Goal: Transaction & Acquisition: Purchase product/service

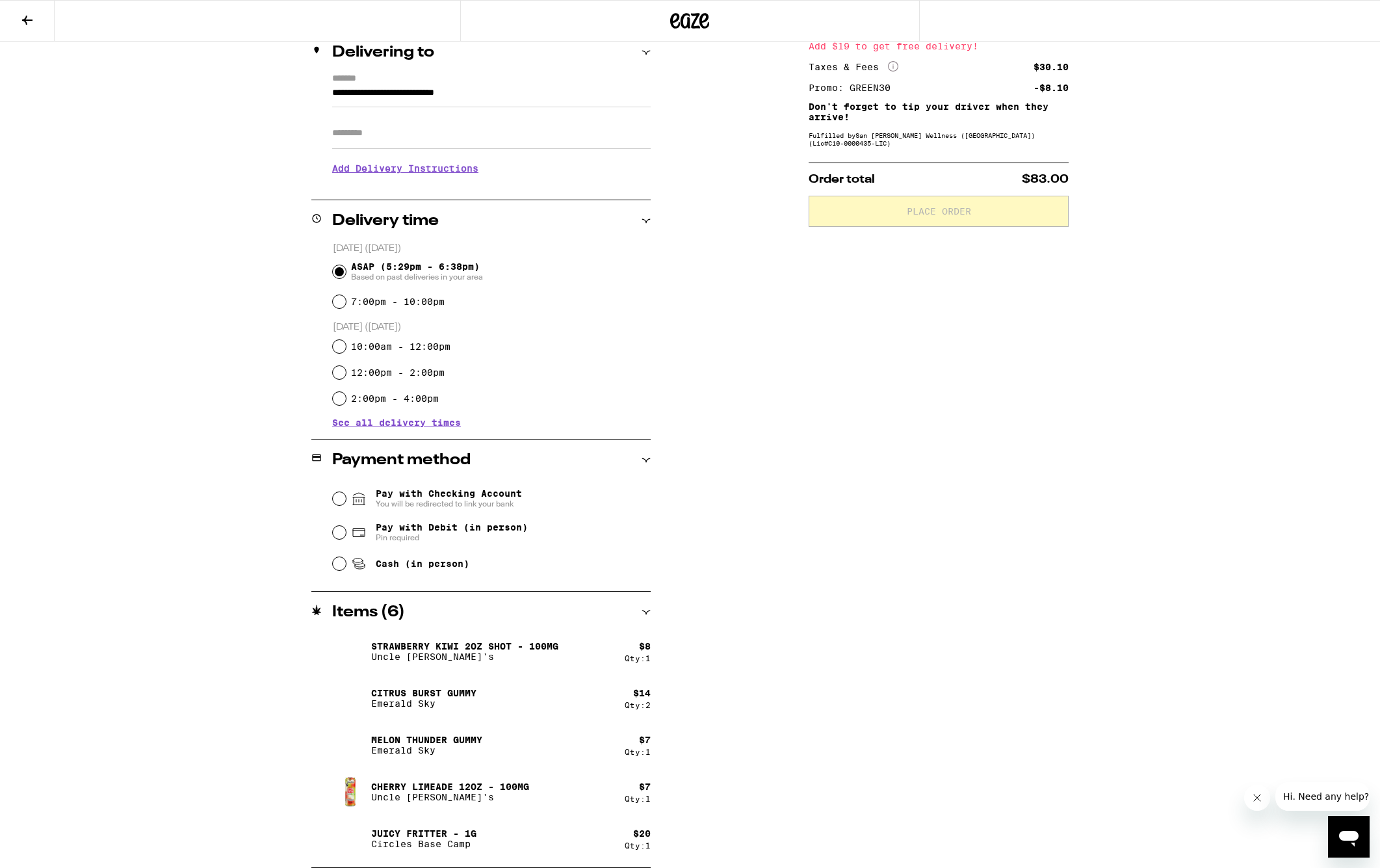
scroll to position [162, 0]
click at [666, 17] on div at bounding box center [691, 21] width 460 height 42
click at [689, 20] on icon at bounding box center [690, 21] width 19 height 16
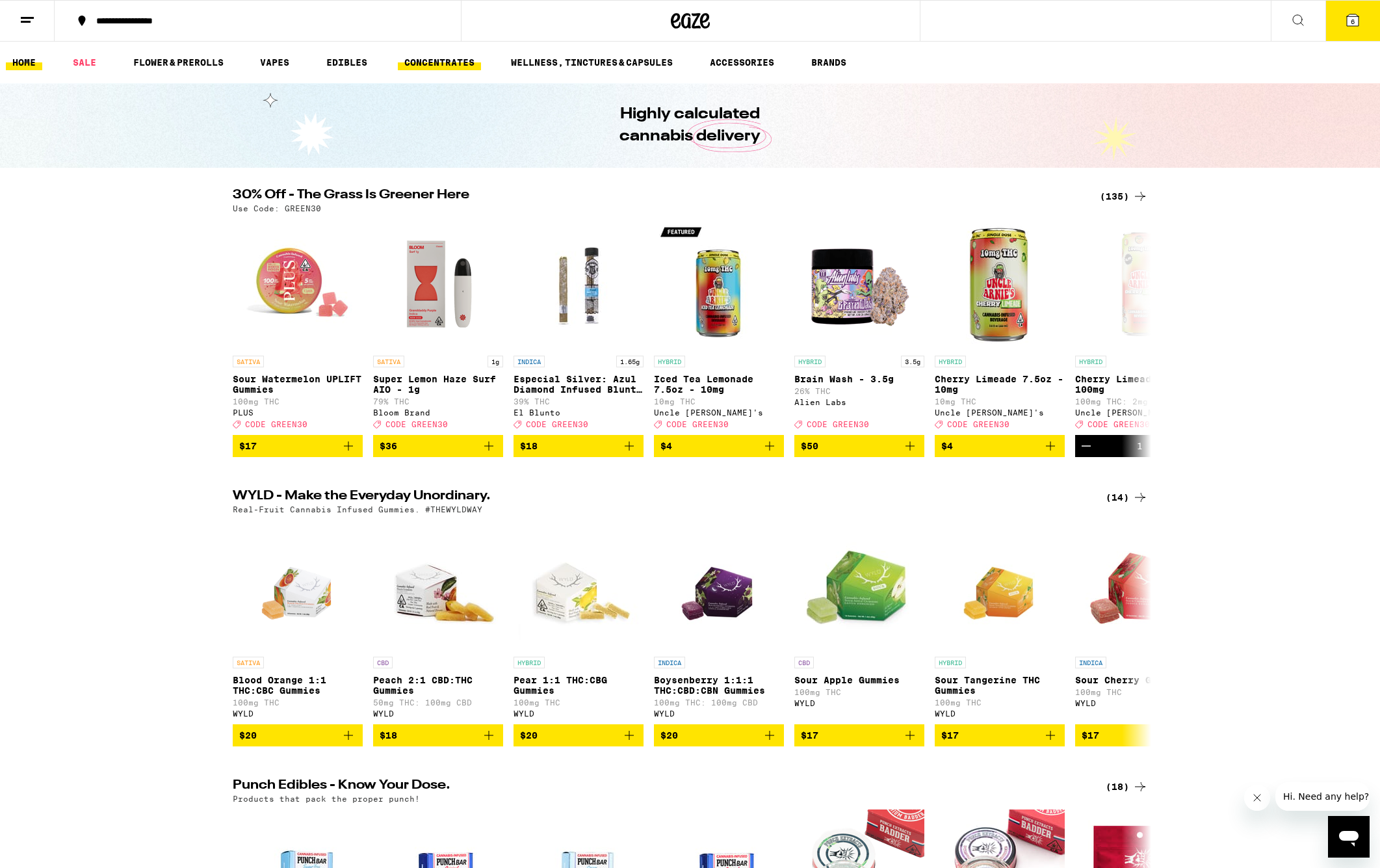
click at [453, 62] on link "CONCENTRATES" at bounding box center [440, 62] width 83 height 16
click at [263, 52] on ul "HOME SALE FLOWER & PREROLLS VAPES EDIBLES CONCENTRATES WELLNESS, TINCTURES & CA…" at bounding box center [690, 62] width 1380 height 42
click at [267, 55] on link "VAPES" at bounding box center [274, 62] width 42 height 16
click at [273, 66] on link "VAPES" at bounding box center [274, 62] width 42 height 16
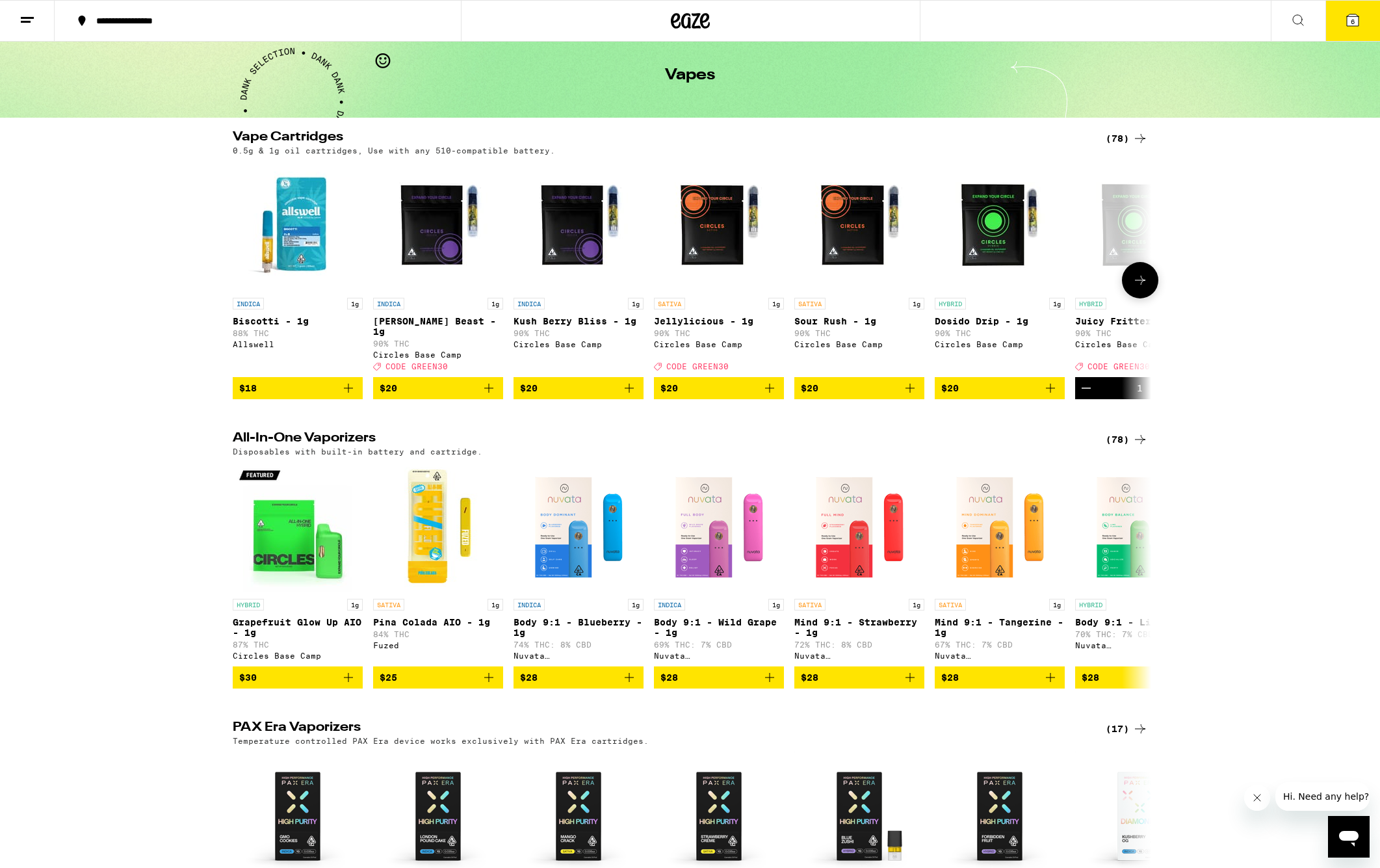
scroll to position [77, 0]
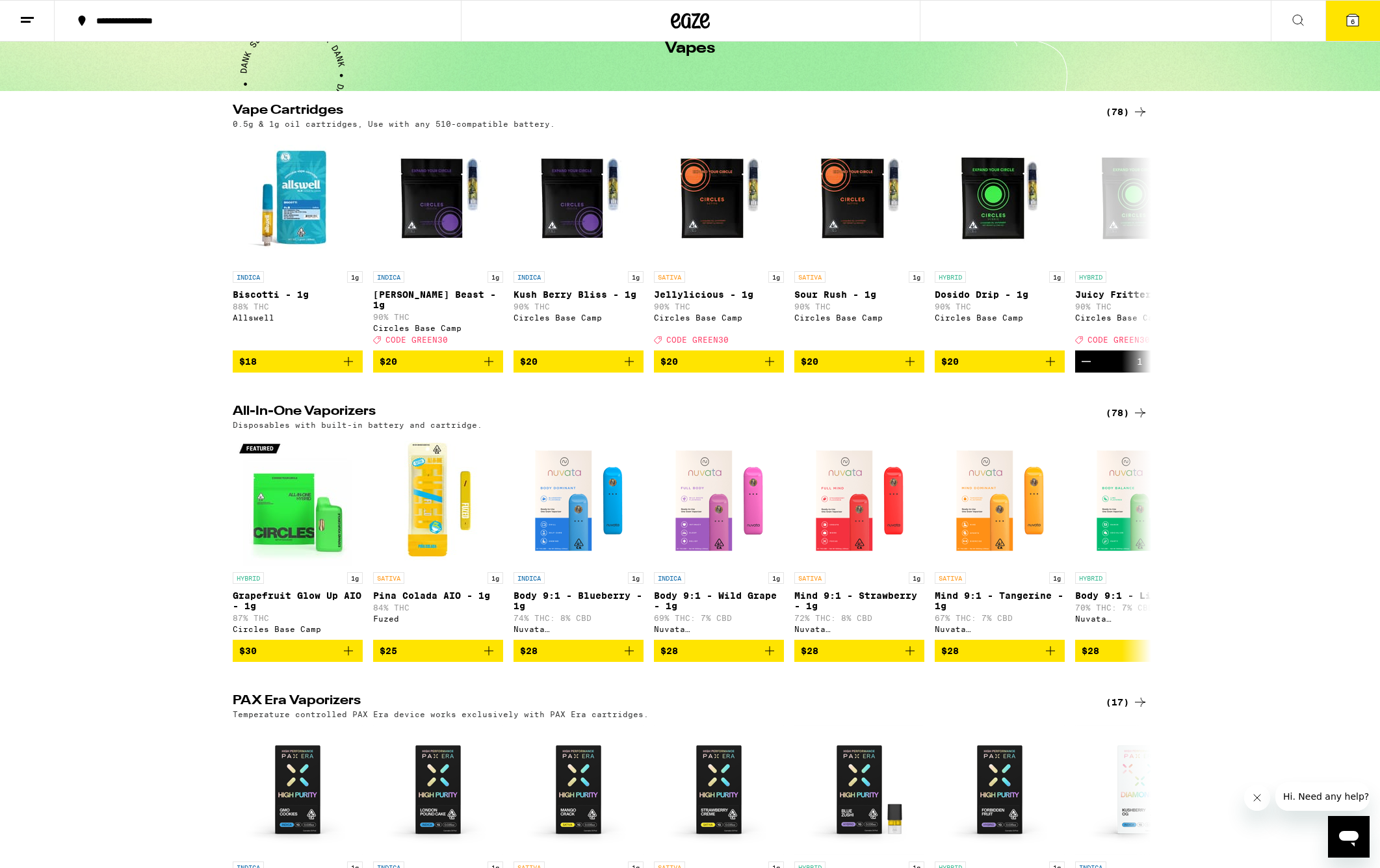
click at [1129, 113] on div "(78)" at bounding box center [1126, 112] width 42 height 16
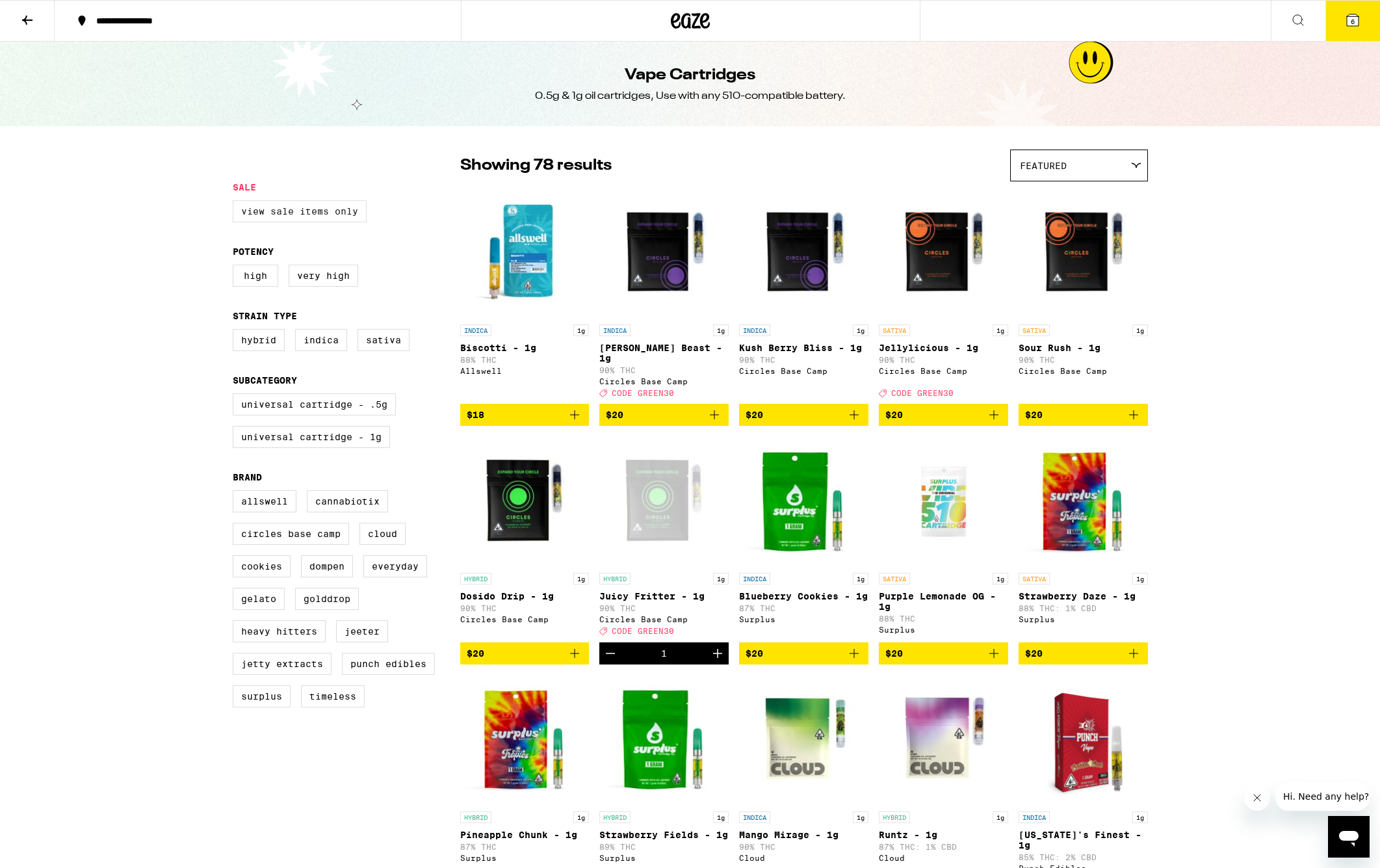
click at [334, 213] on label "View Sale Items Only" at bounding box center [299, 211] width 134 height 22
click at [236, 203] on input "View Sale Items Only" at bounding box center [235, 202] width 1 height 1
checkbox input "true"
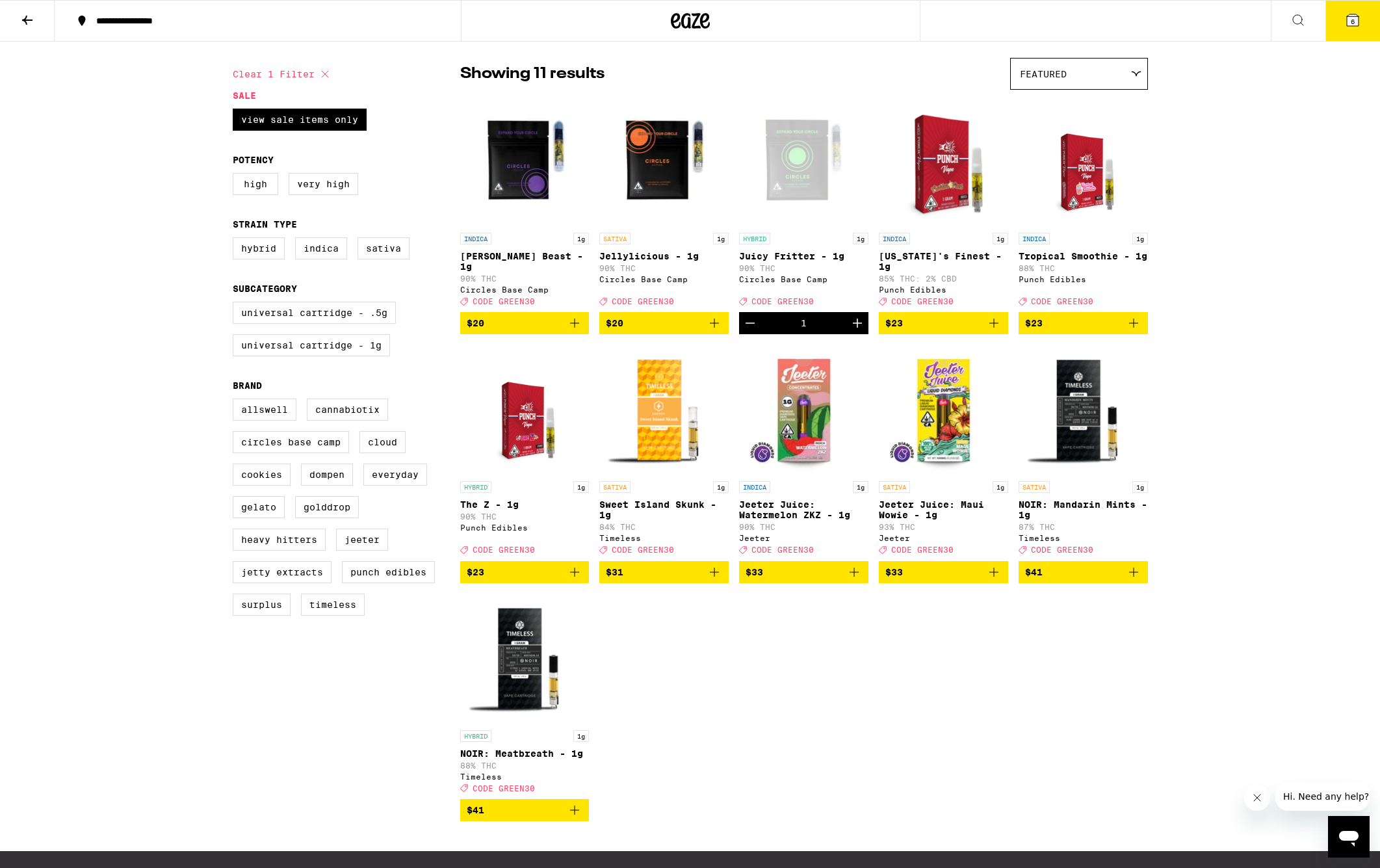
scroll to position [93, 0]
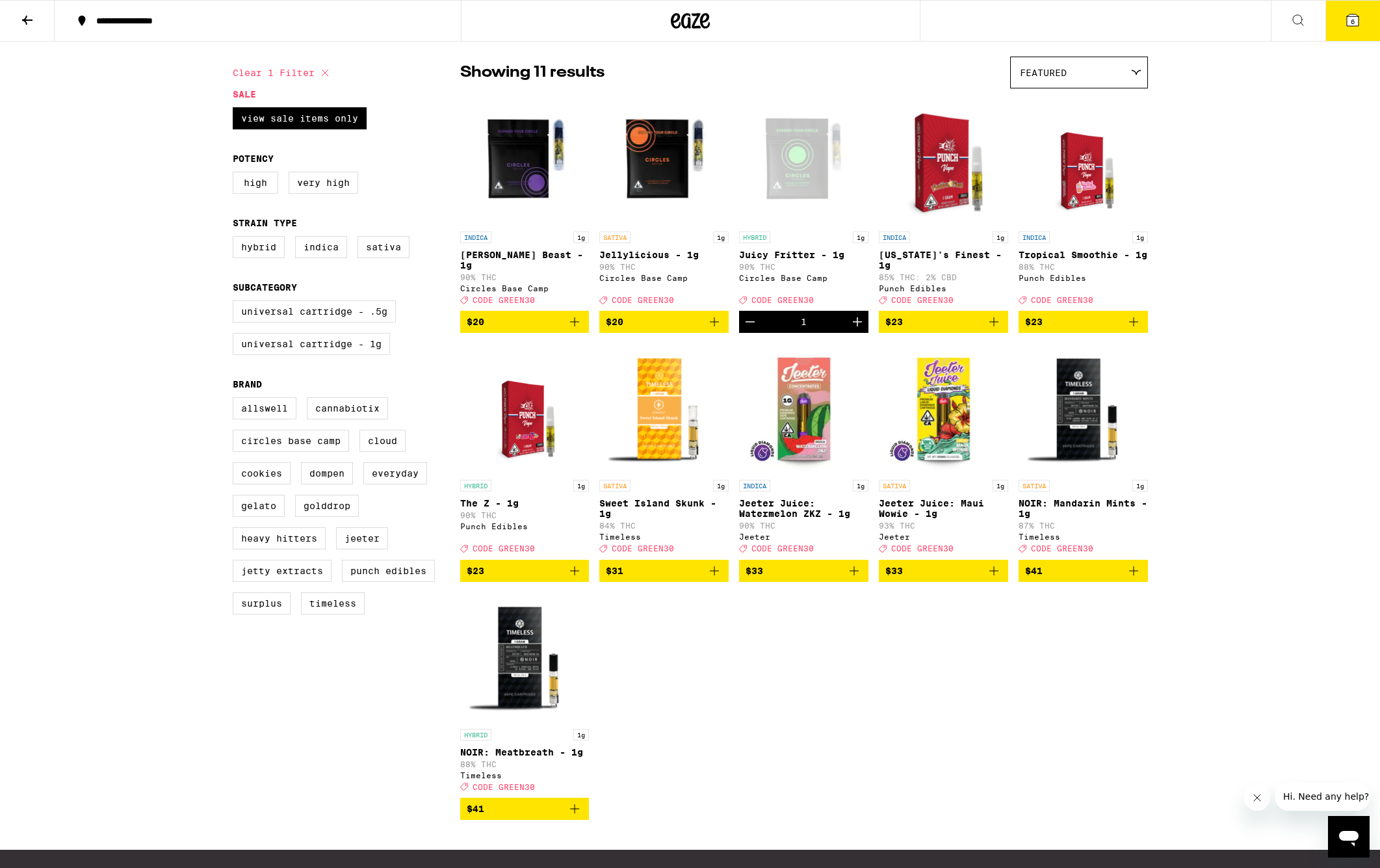
click at [1029, 87] on div "Featured" at bounding box center [1079, 72] width 136 height 31
click at [1062, 128] on span "Price: Low to High" at bounding box center [1079, 131] width 118 height 29
click at [26, 28] on button at bounding box center [27, 21] width 55 height 41
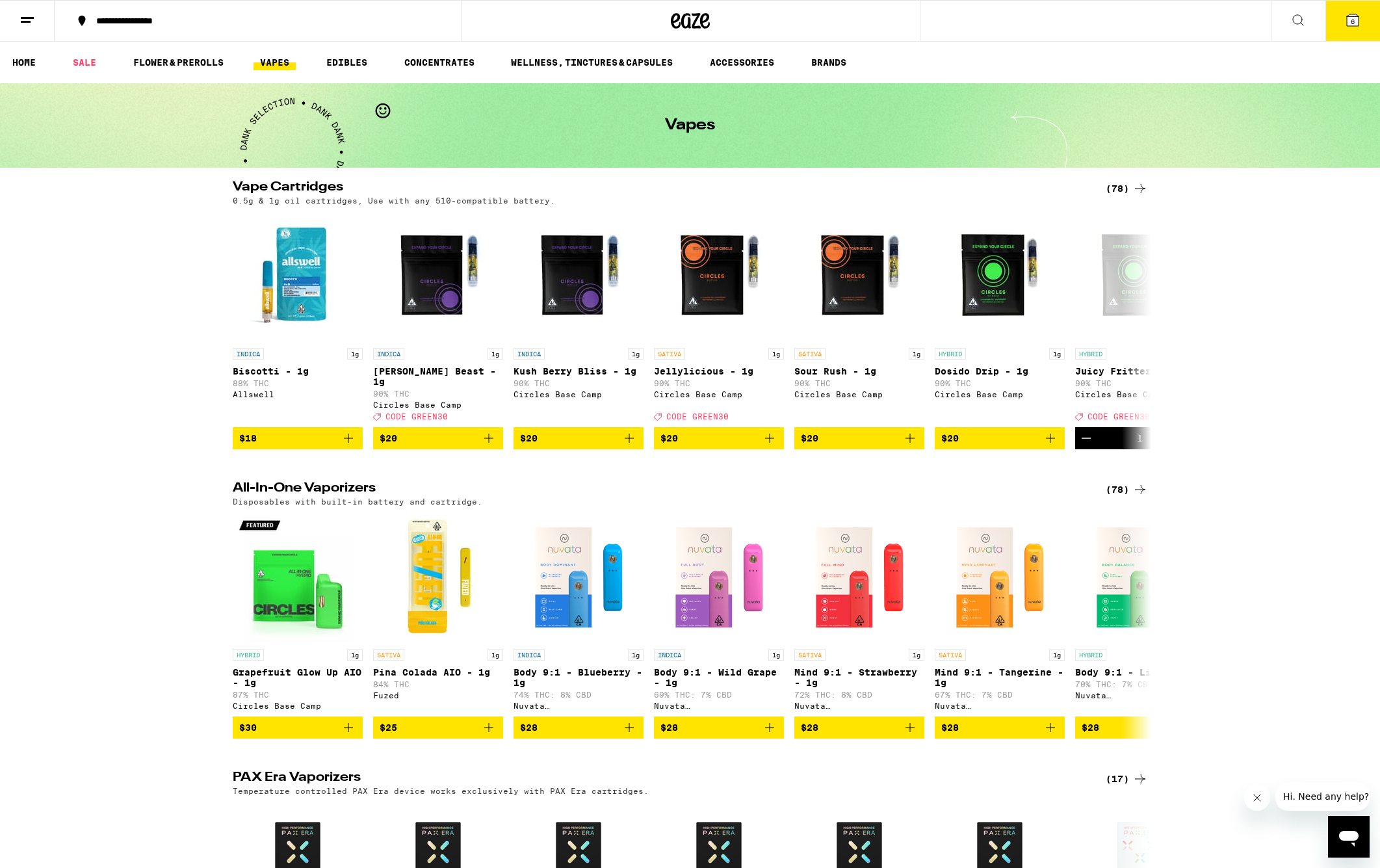
click at [1114, 486] on div "(78)" at bounding box center [1126, 489] width 42 height 16
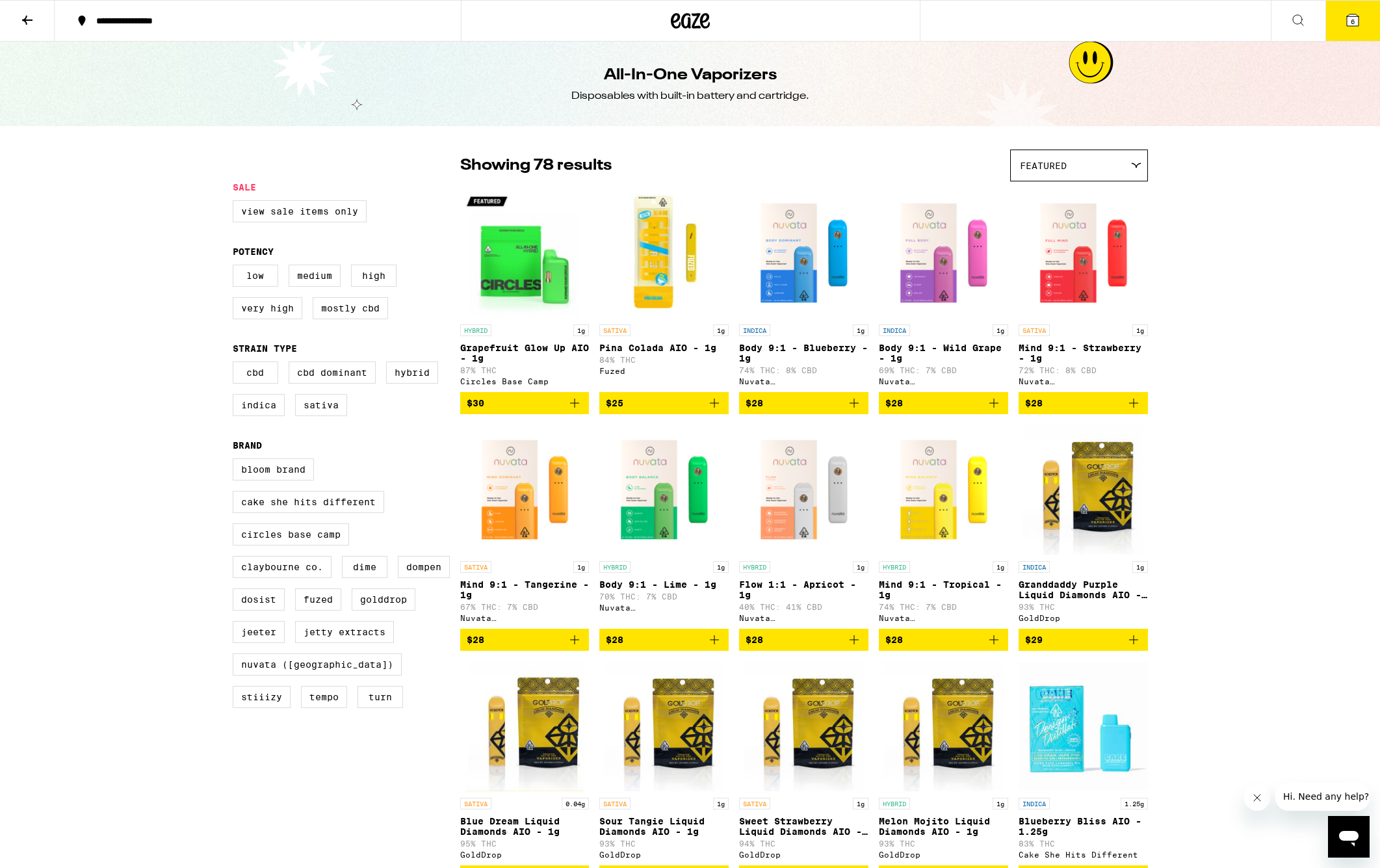
click at [1099, 162] on div "Featured" at bounding box center [1079, 165] width 136 height 31
click at [1102, 220] on span "Price: Low to High" at bounding box center [1079, 225] width 118 height 29
